Goal: Task Accomplishment & Management: Use online tool/utility

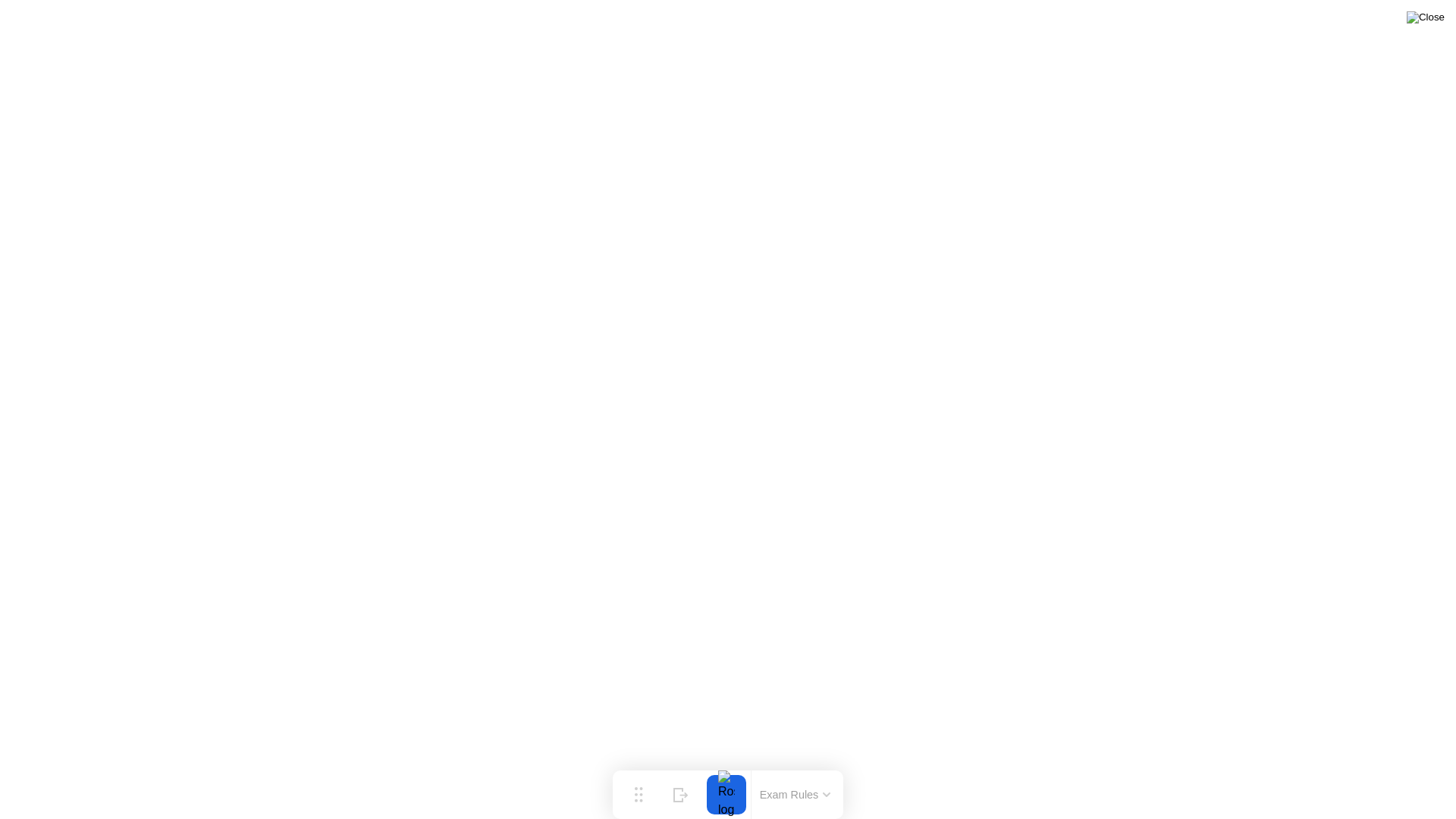
click at [1436, 21] on img at bounding box center [1425, 17] width 38 height 12
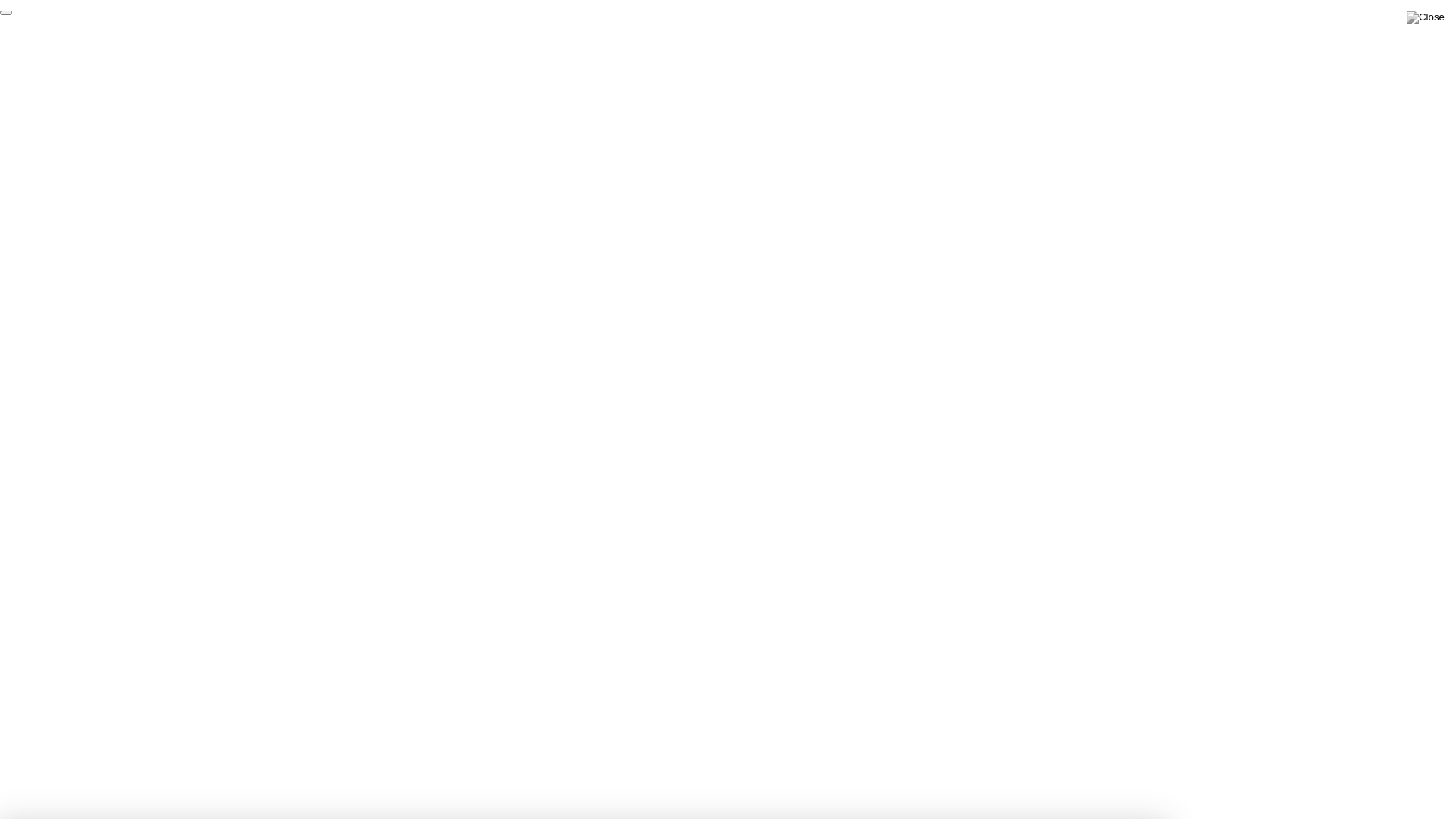
click div "End Proctoring Session"
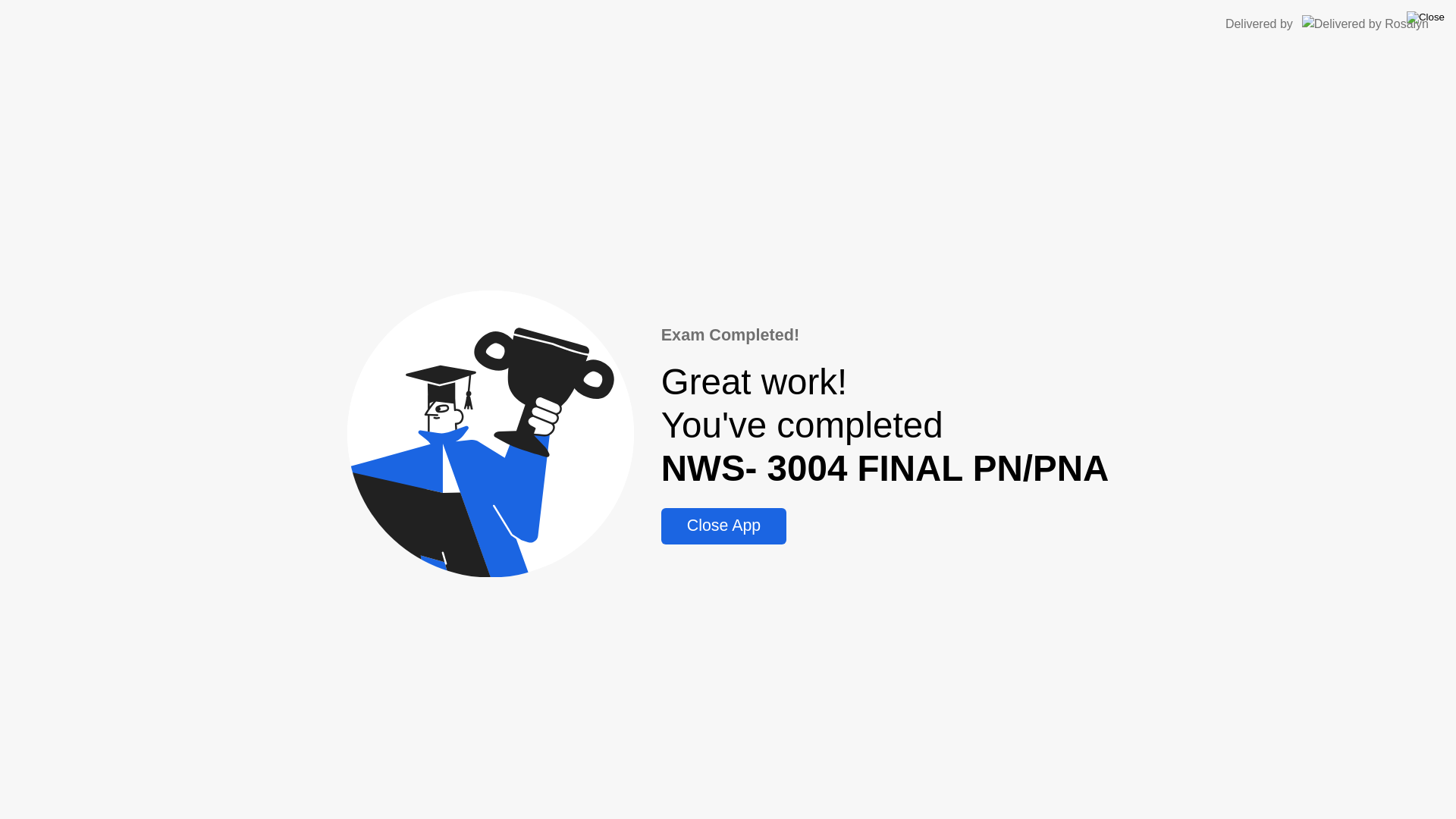
click at [1434, 23] on img at bounding box center [1425, 17] width 38 height 12
